Goal: Use online tool/utility: Utilize a website feature to perform a specific function

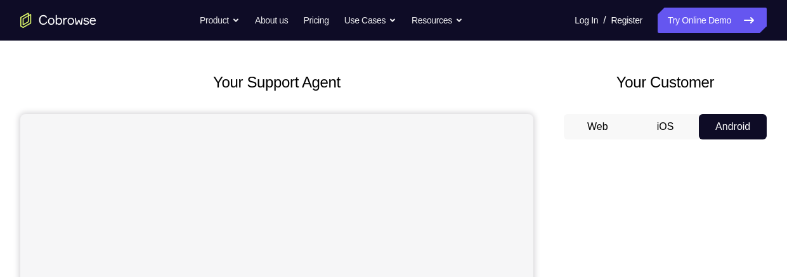
scroll to position [49, 0]
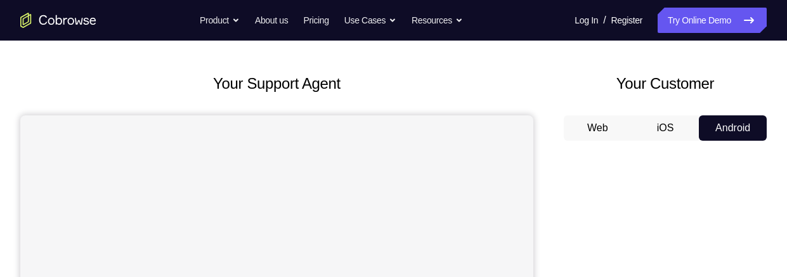
click at [667, 134] on button "iOS" at bounding box center [665, 127] width 68 height 25
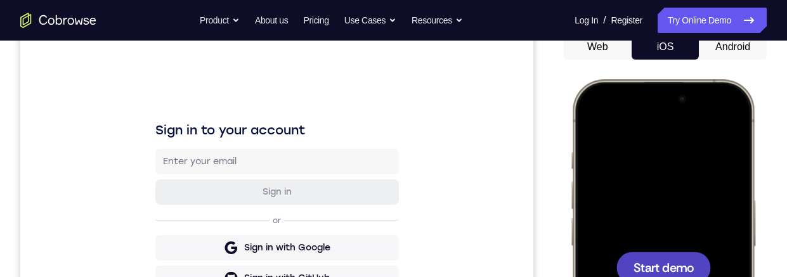
scroll to position [201, 0]
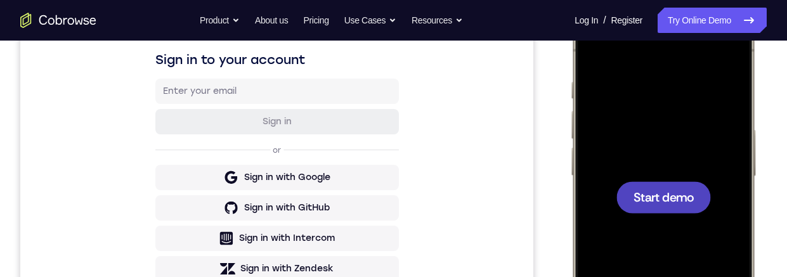
click at [669, 209] on div at bounding box center [663, 197] width 94 height 32
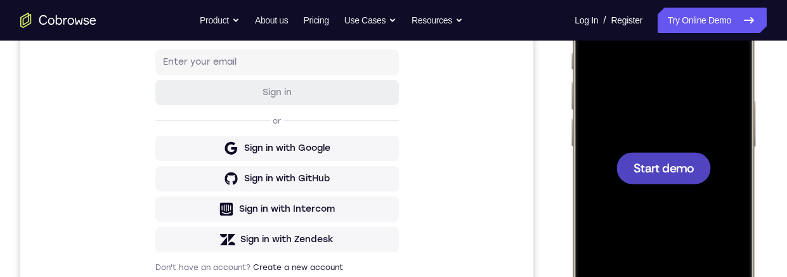
click at [668, 172] on span "Start demo" at bounding box center [663, 168] width 60 height 12
click at [671, 176] on div at bounding box center [663, 168] width 94 height 32
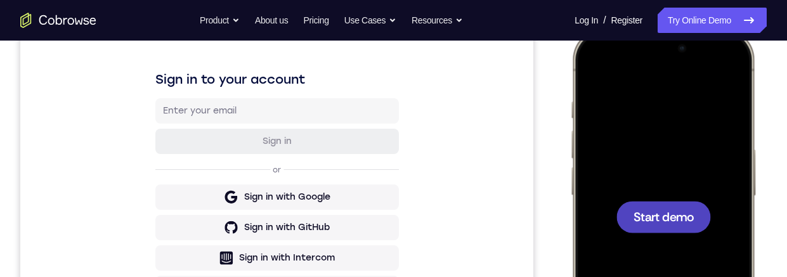
click at [676, 212] on span "Start demo" at bounding box center [663, 216] width 60 height 12
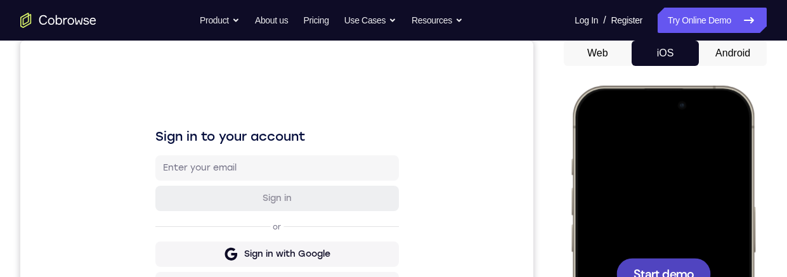
click at [667, 271] on span "Start demo" at bounding box center [663, 274] width 60 height 12
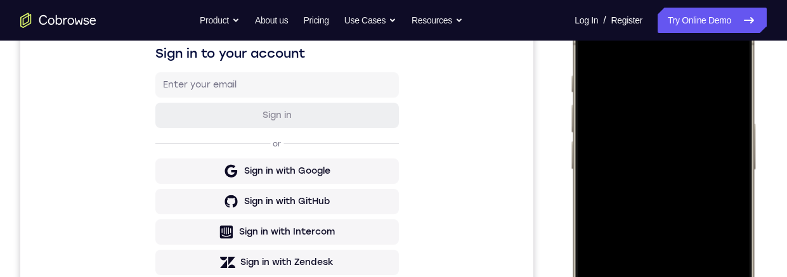
scroll to position [160, 0]
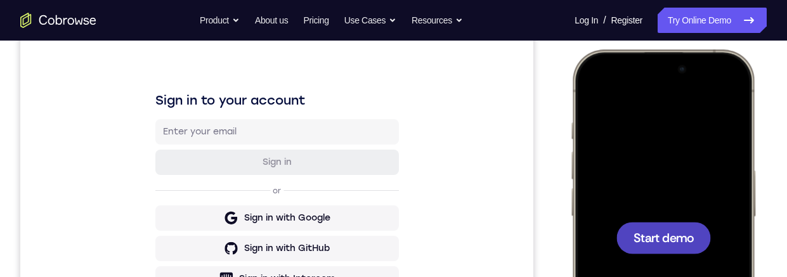
click at [673, 238] on span "Start demo" at bounding box center [663, 237] width 60 height 12
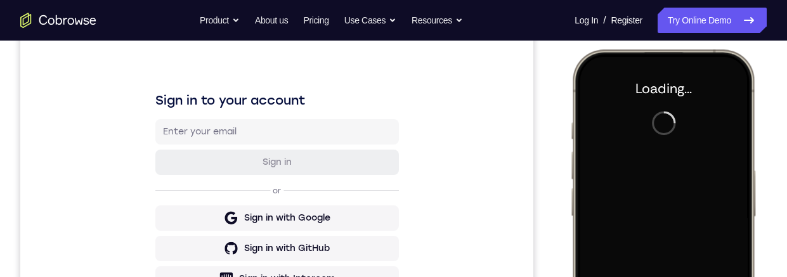
scroll to position [170, 0]
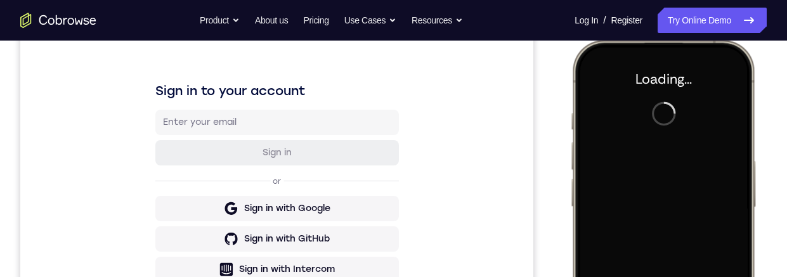
click at [500, 160] on div "Sign in to your account Sign in or Sign in with Google Sign in with GitHub Sign…" at bounding box center [276, 207] width 513 height 425
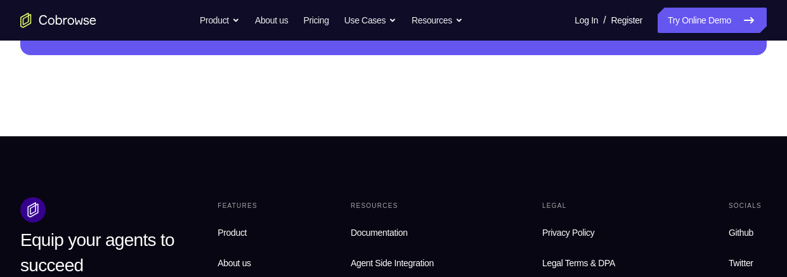
scroll to position [468, 0]
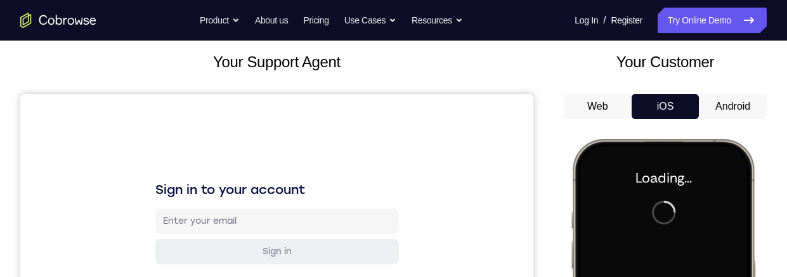
click at [743, 95] on button "Android" at bounding box center [733, 106] width 68 height 25
click at [742, 100] on button "Android" at bounding box center [733, 106] width 68 height 25
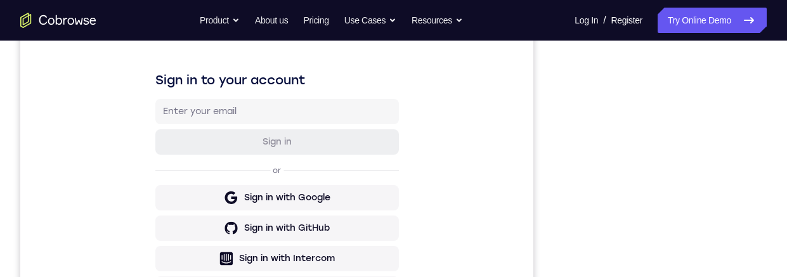
scroll to position [184, 0]
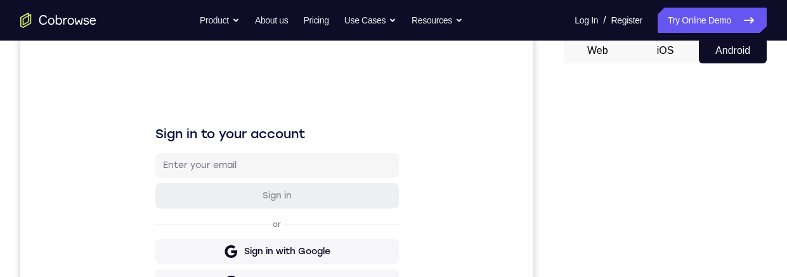
click at [670, 51] on button "iOS" at bounding box center [665, 50] width 68 height 25
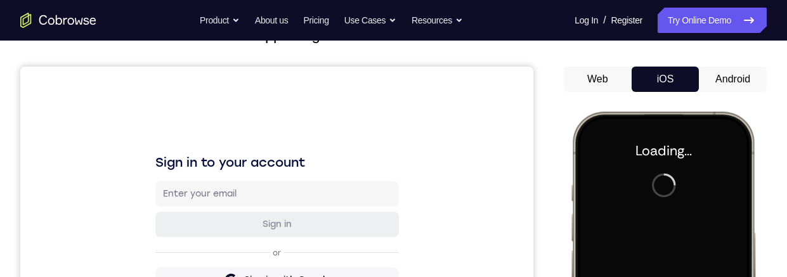
scroll to position [97, 0]
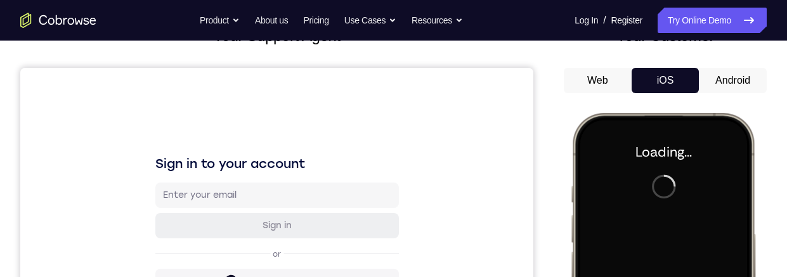
click at [729, 78] on button "Android" at bounding box center [733, 80] width 68 height 25
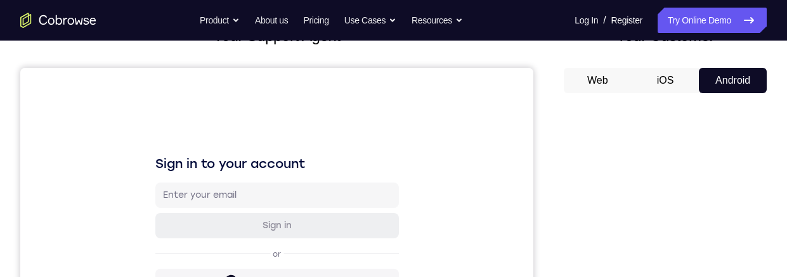
click at [667, 79] on button "iOS" at bounding box center [665, 80] width 68 height 25
click at [732, 86] on button "Android" at bounding box center [733, 80] width 68 height 25
click at [673, 81] on button "iOS" at bounding box center [665, 80] width 68 height 25
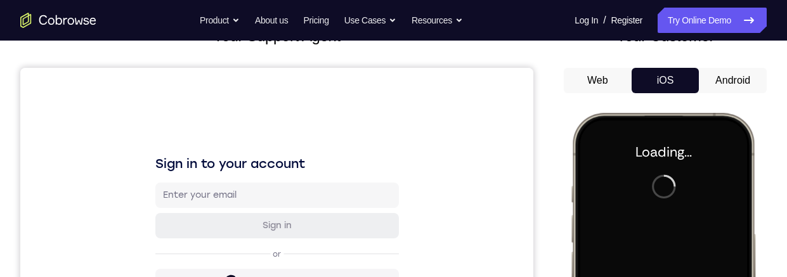
click at [726, 78] on button "Android" at bounding box center [733, 80] width 68 height 25
click at [678, 82] on button "iOS" at bounding box center [665, 80] width 68 height 25
click at [728, 81] on button "Android" at bounding box center [733, 80] width 68 height 25
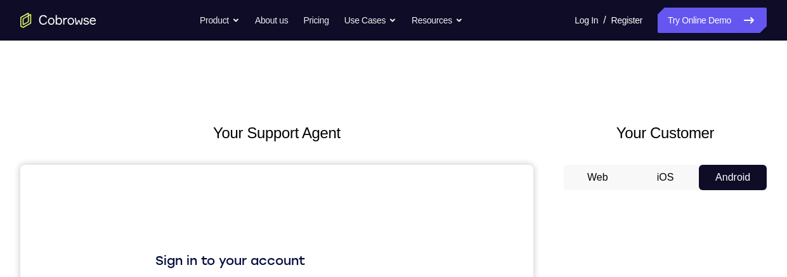
scroll to position [153, 0]
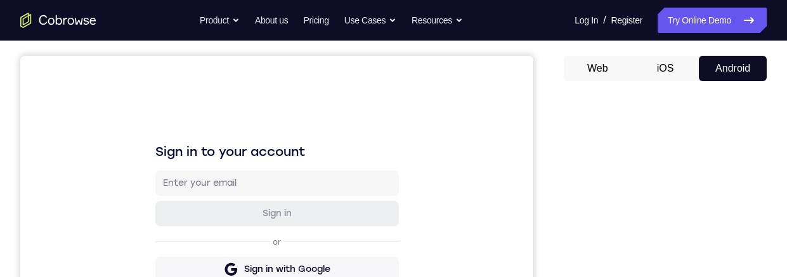
click at [670, 71] on button "iOS" at bounding box center [665, 68] width 68 height 25
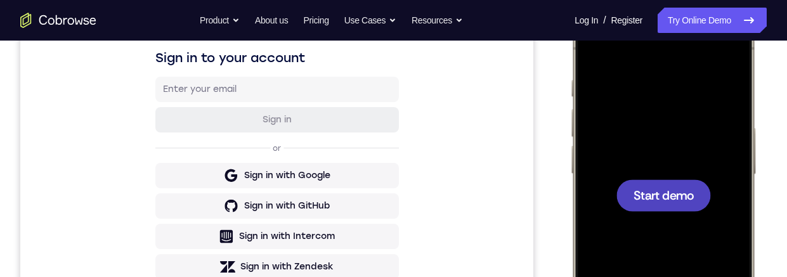
click at [691, 205] on div at bounding box center [663, 195] width 94 height 32
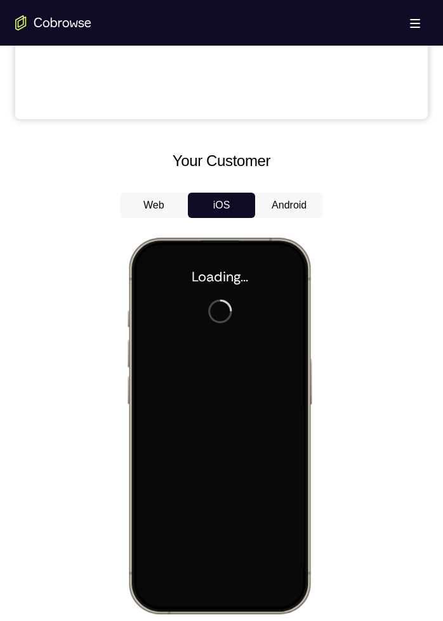
scroll to position [481, 0]
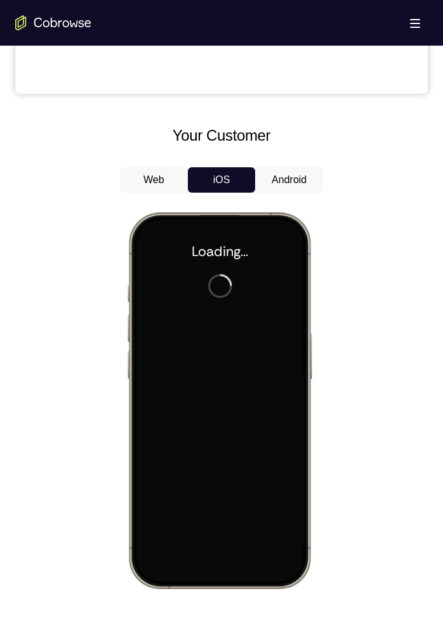
click at [306, 181] on button "Android" at bounding box center [289, 179] width 68 height 25
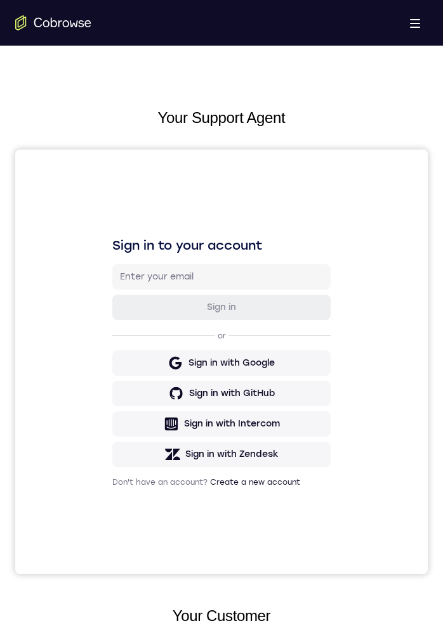
scroll to position [595, 0]
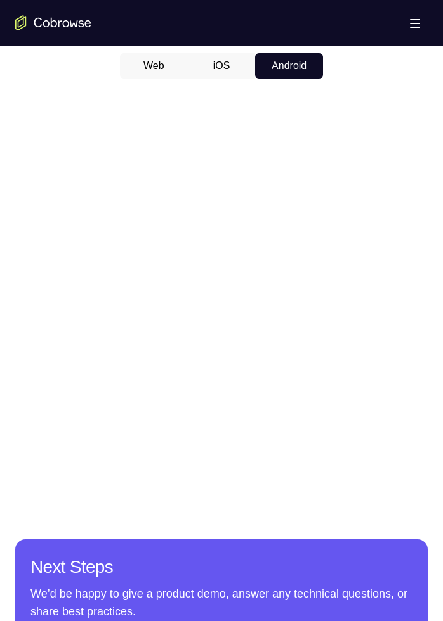
click at [223, 70] on button "iOS" at bounding box center [222, 65] width 68 height 25
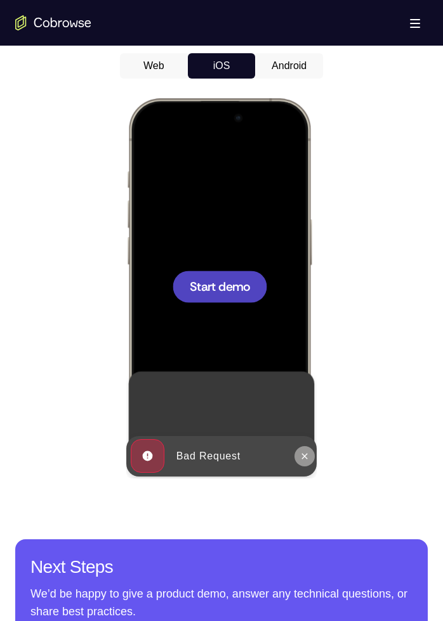
click at [297, 276] on button at bounding box center [304, 456] width 20 height 20
click at [280, 60] on button "Android" at bounding box center [289, 65] width 68 height 25
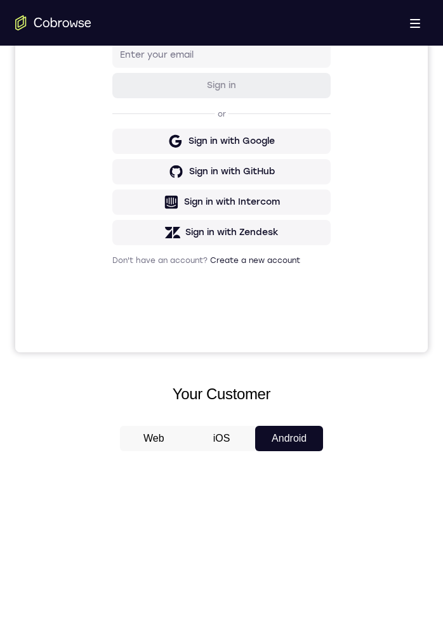
scroll to position [220, 0]
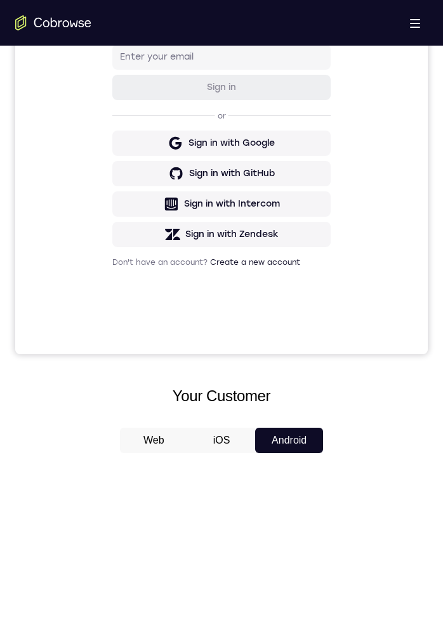
click at [216, 276] on button "iOS" at bounding box center [222, 440] width 68 height 25
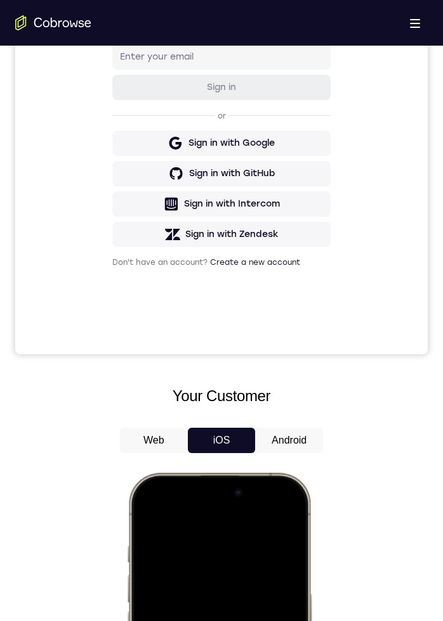
click at [292, 276] on button "Android" at bounding box center [289, 440] width 68 height 25
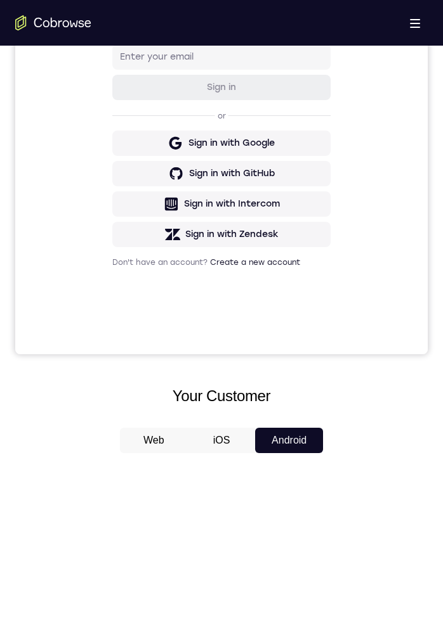
scroll to position [379, 0]
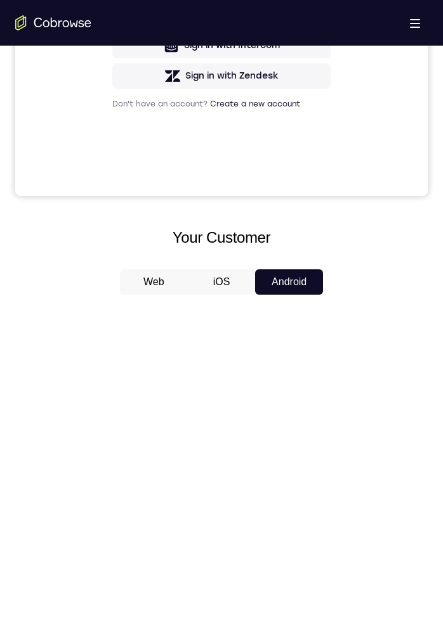
click at [243, 274] on button "iOS" at bounding box center [222, 281] width 68 height 25
click at [0, 0] on div at bounding box center [0, 0] width 0 height 0
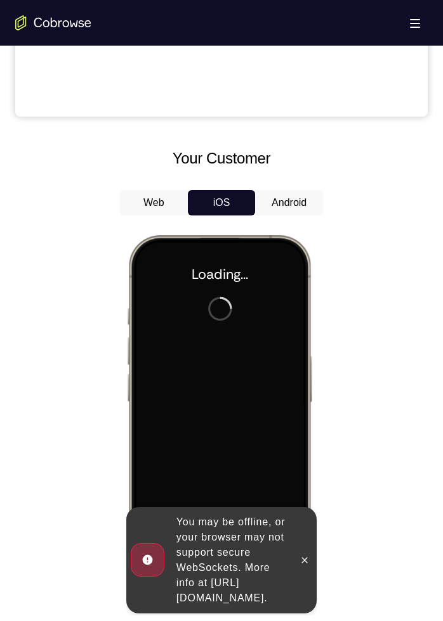
scroll to position [460, 0]
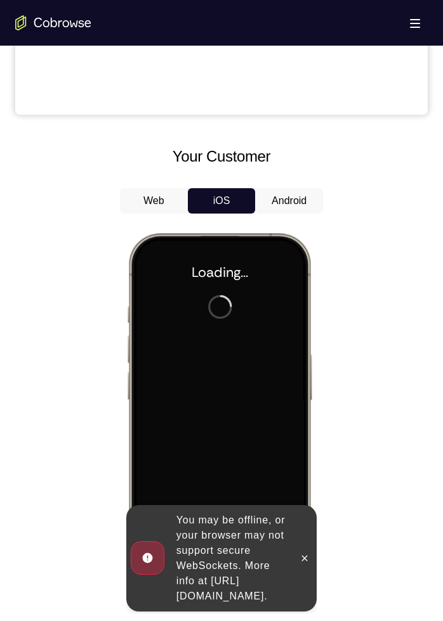
click at [290, 205] on button "Android" at bounding box center [289, 200] width 68 height 25
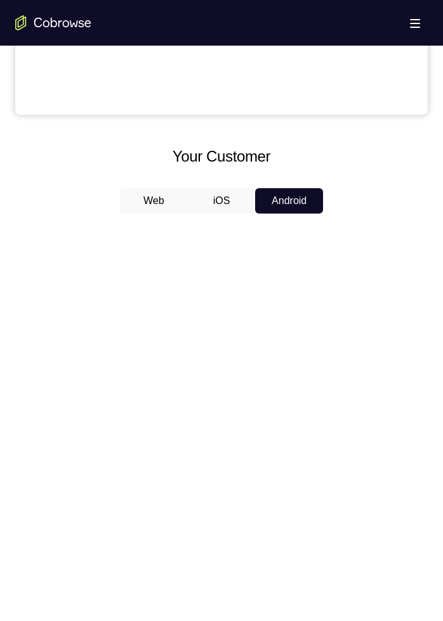
click at [235, 200] on button "iOS" at bounding box center [222, 200] width 68 height 25
click at [0, 0] on icon at bounding box center [0, 0] width 0 height 0
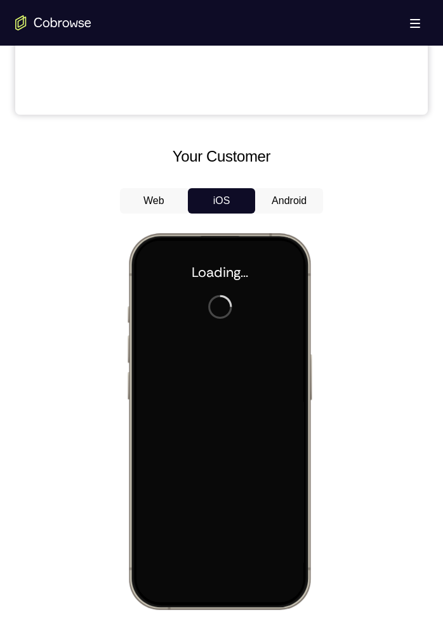
click at [291, 203] on button "Android" at bounding box center [289, 200] width 68 height 25
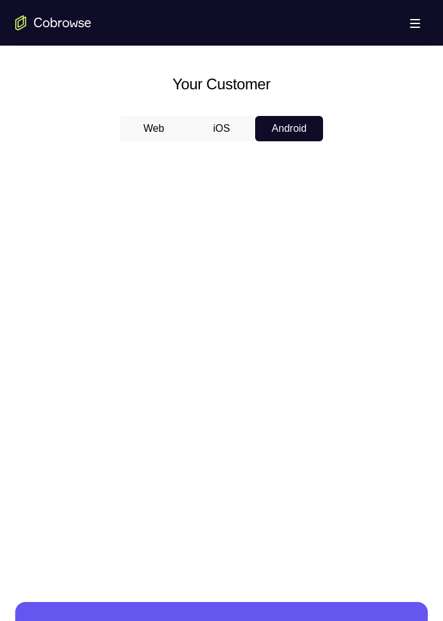
scroll to position [447, 0]
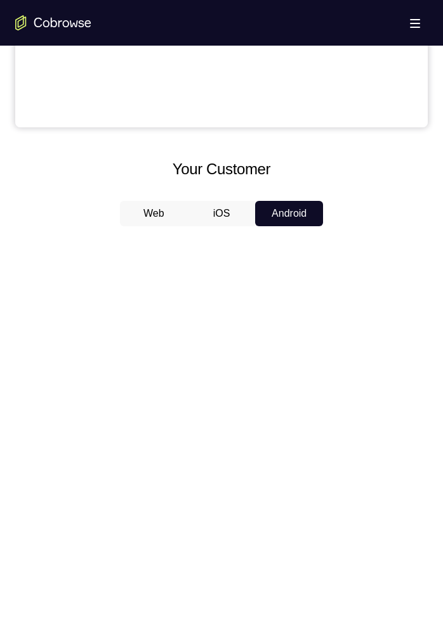
click at [221, 219] on button "iOS" at bounding box center [222, 213] width 68 height 25
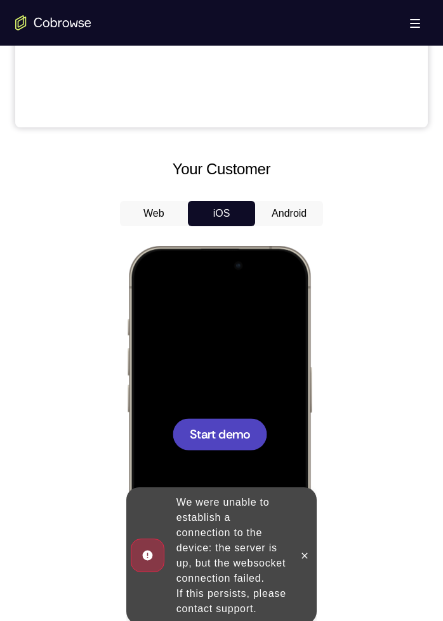
click at [288, 214] on button "Android" at bounding box center [289, 213] width 68 height 25
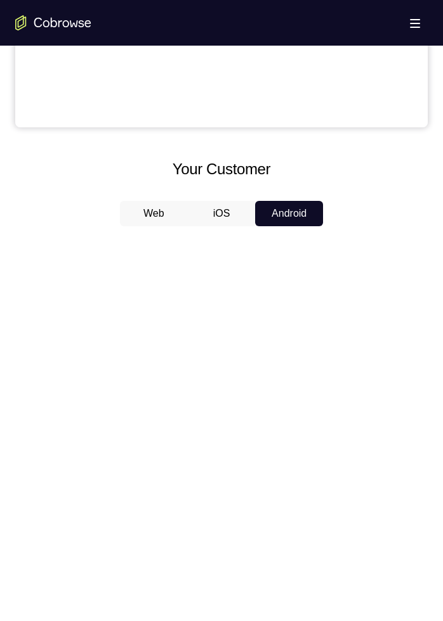
click at [217, 219] on button "iOS" at bounding box center [222, 213] width 68 height 25
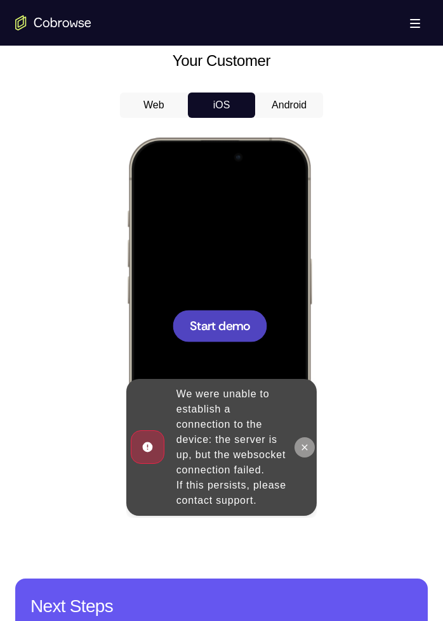
click at [306, 276] on icon at bounding box center [305, 447] width 6 height 6
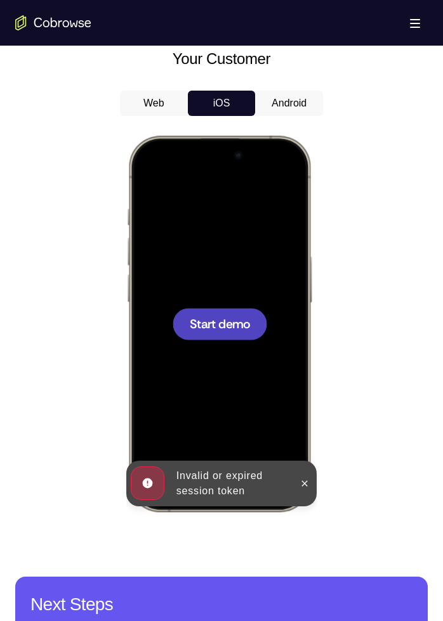
scroll to position [501, 0]
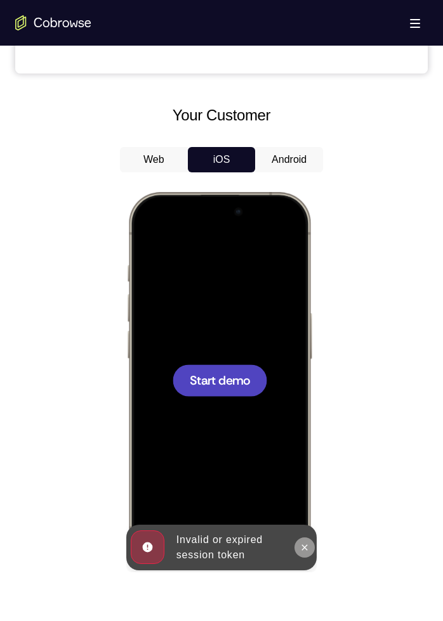
click at [304, 276] on icon at bounding box center [304, 548] width 10 height 10
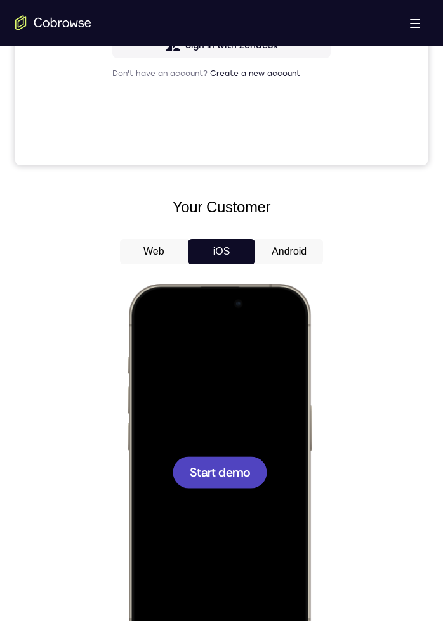
click at [288, 250] on button "Android" at bounding box center [289, 251] width 68 height 25
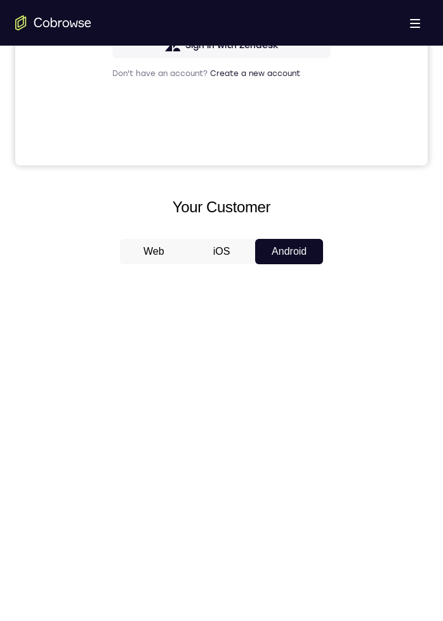
scroll to position [508, 0]
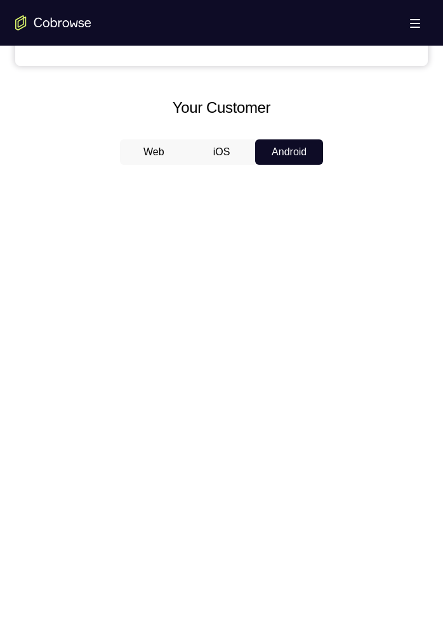
click at [231, 153] on button "iOS" at bounding box center [222, 151] width 68 height 25
click at [0, 0] on span "Start demo" at bounding box center [0, 0] width 0 height 0
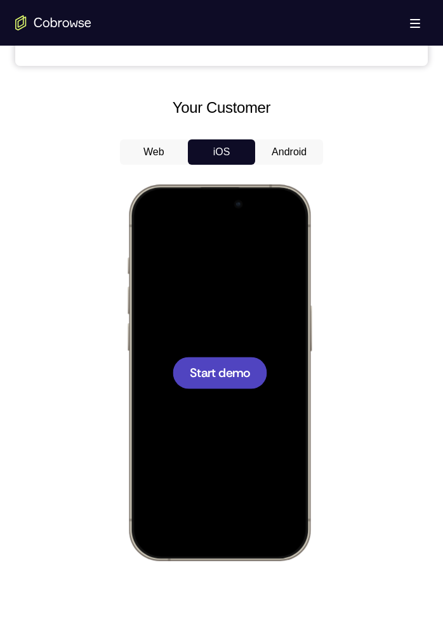
click at [291, 156] on button "Android" at bounding box center [289, 151] width 68 height 25
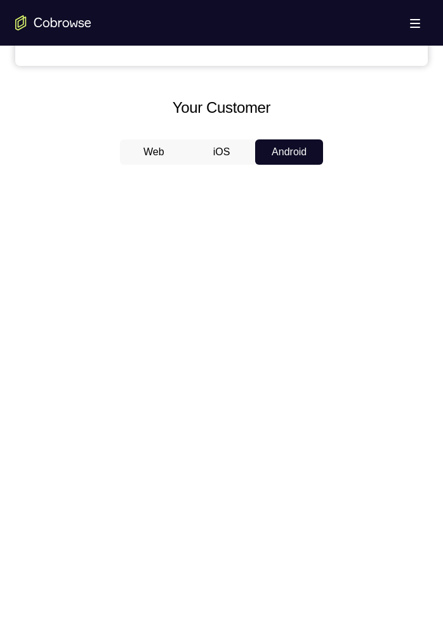
click at [224, 139] on button "iOS" at bounding box center [222, 151] width 68 height 25
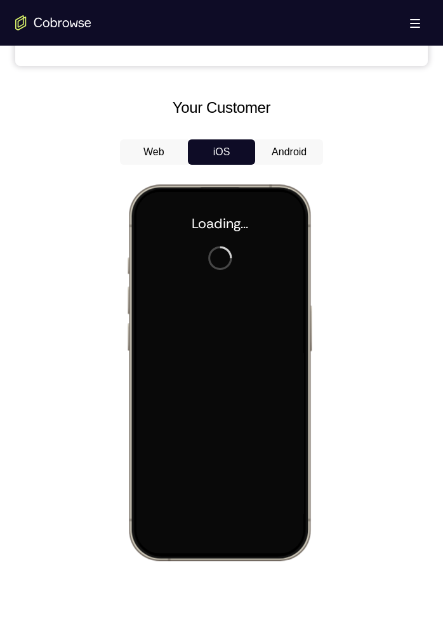
click at [285, 157] on button "Android" at bounding box center [289, 151] width 68 height 25
click at [235, 152] on button "iOS" at bounding box center [222, 151] width 68 height 25
click at [289, 155] on button "Android" at bounding box center [289, 151] width 68 height 25
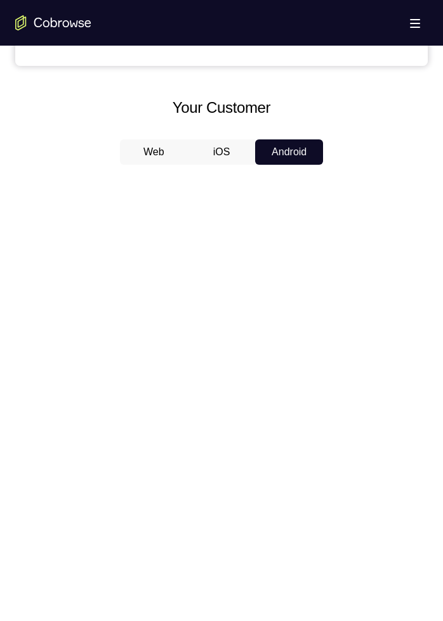
click at [234, 159] on button "iOS" at bounding box center [222, 151] width 68 height 25
click at [294, 157] on button "Android" at bounding box center [289, 151] width 68 height 25
click at [238, 150] on button "iOS" at bounding box center [222, 151] width 68 height 25
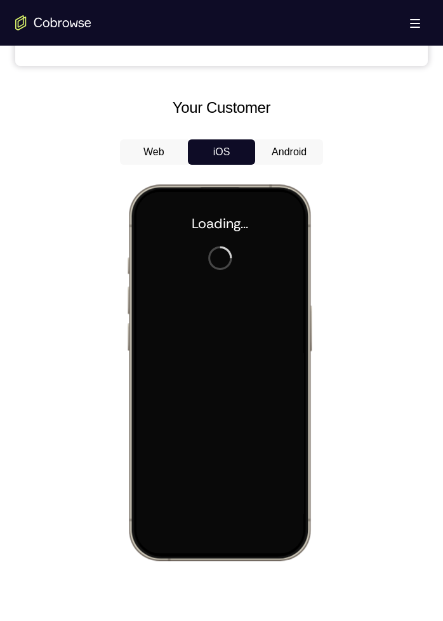
click at [287, 154] on button "Android" at bounding box center [289, 151] width 68 height 25
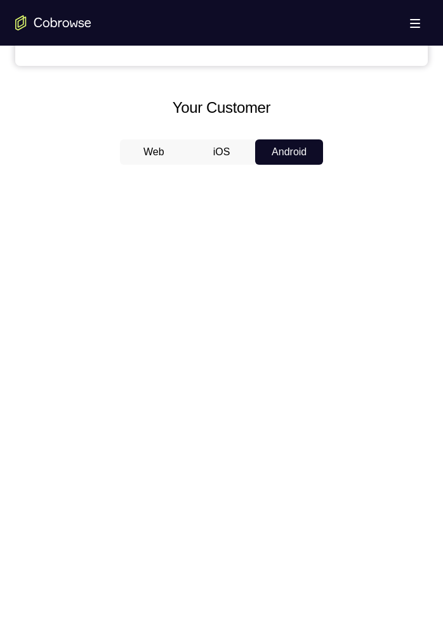
click at [219, 162] on button "iOS" at bounding box center [222, 151] width 68 height 25
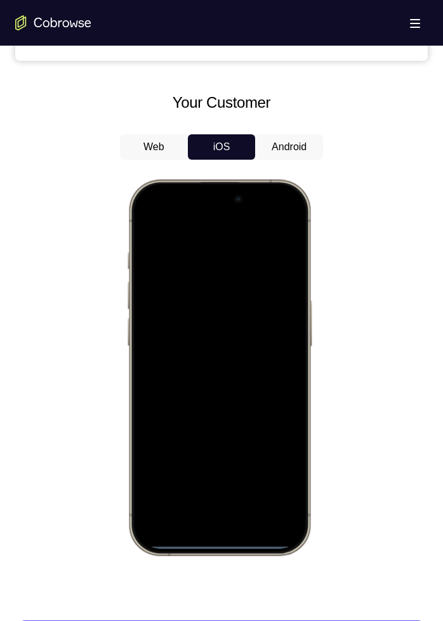
scroll to position [533, 0]
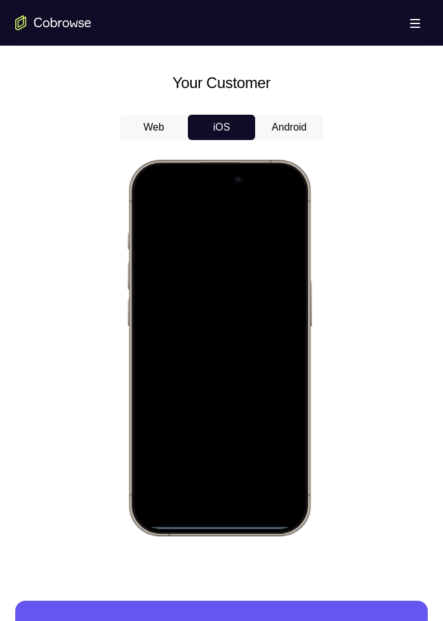
click at [259, 276] on div at bounding box center [219, 348] width 167 height 362
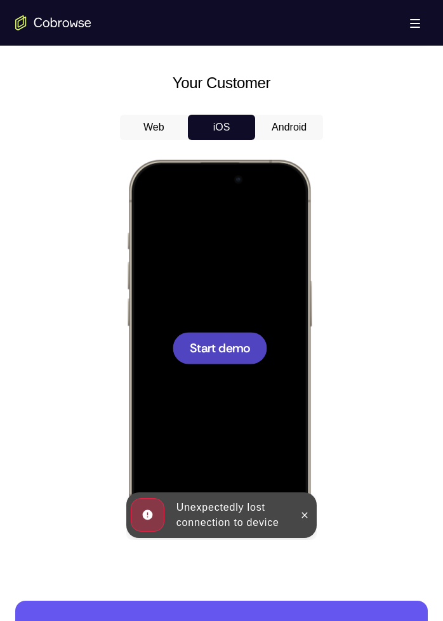
click at [294, 122] on button "Android" at bounding box center [289, 127] width 68 height 25
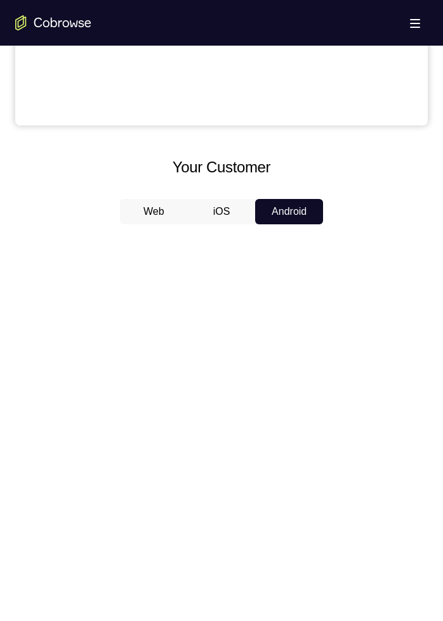
scroll to position [453, 0]
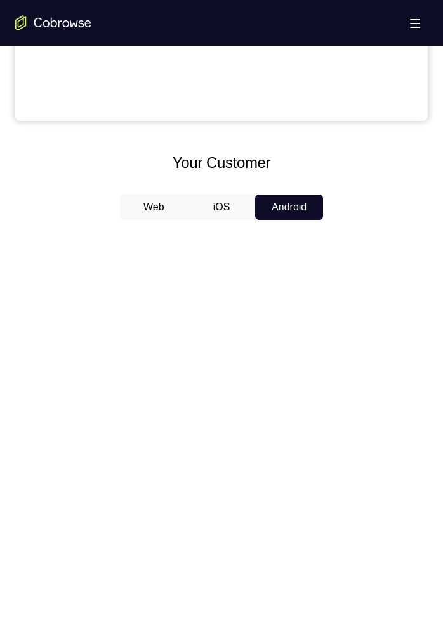
click at [228, 214] on button "iOS" at bounding box center [222, 207] width 68 height 25
click at [0, 0] on div at bounding box center [0, 0] width 0 height 0
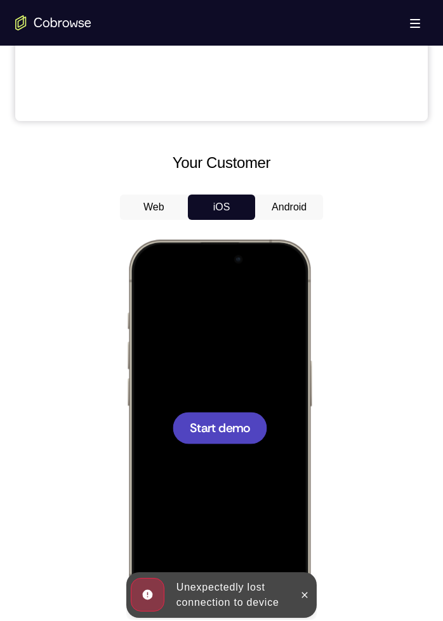
click at [300, 203] on button "Android" at bounding box center [289, 207] width 68 height 25
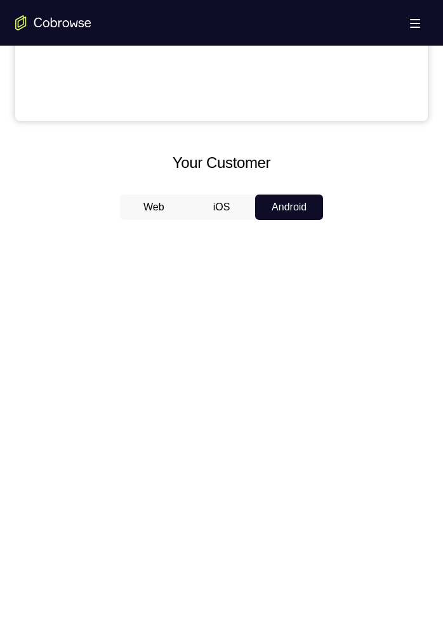
click at [213, 209] on button "iOS" at bounding box center [222, 207] width 68 height 25
click at [277, 212] on button "Android" at bounding box center [289, 207] width 68 height 25
click at [218, 215] on button "iOS" at bounding box center [222, 207] width 68 height 25
click at [281, 209] on button "Android" at bounding box center [289, 207] width 68 height 25
click at [231, 198] on button "iOS" at bounding box center [222, 207] width 68 height 25
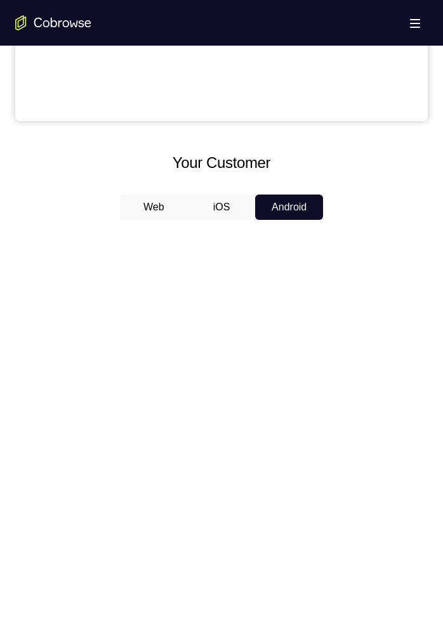
click at [282, 209] on button "Android" at bounding box center [289, 207] width 68 height 25
click at [225, 207] on button "iOS" at bounding box center [222, 207] width 68 height 25
click at [282, 207] on button "Android" at bounding box center [289, 207] width 68 height 25
click at [221, 202] on button "iOS" at bounding box center [222, 207] width 68 height 25
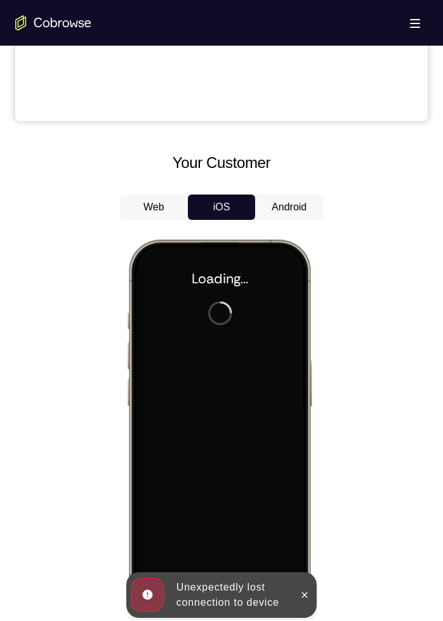
click at [288, 204] on button "Android" at bounding box center [289, 207] width 68 height 25
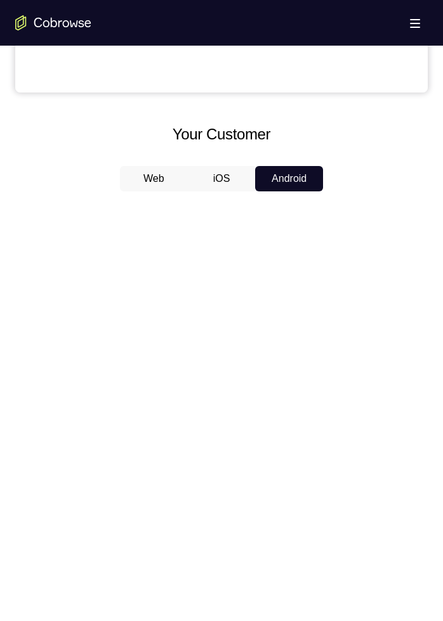
scroll to position [0, 0]
